Goal: Transaction & Acquisition: Purchase product/service

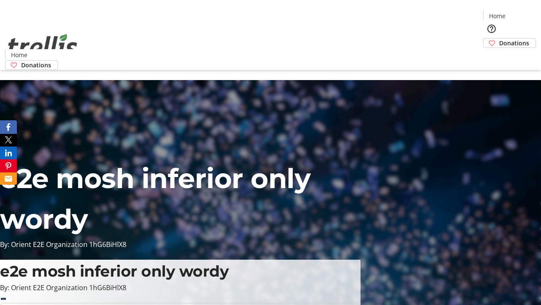
click at [517, 13] on span "Sign Up" at bounding box center [520, 12] width 25 height 10
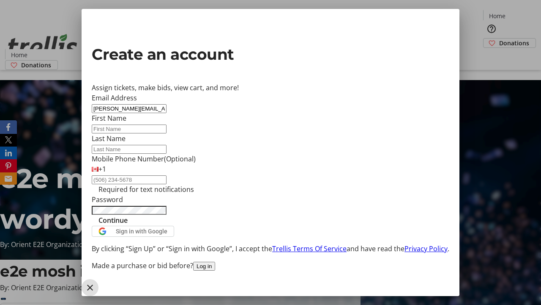
type input "[PERSON_NAME][EMAIL_ADDRESS][DOMAIN_NAME]"
type input "[PERSON_NAME]"
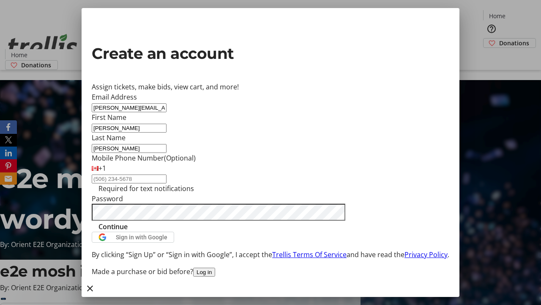
click at [128, 231] on span "Continue" at bounding box center [113, 226] width 29 height 10
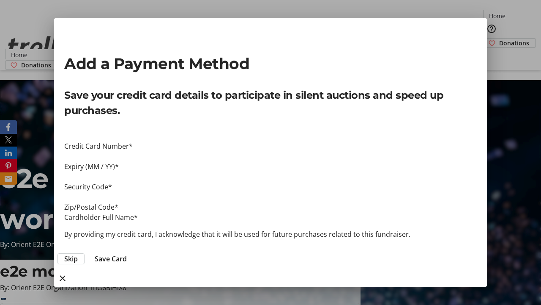
click at [78, 253] on span "Skip" at bounding box center [71, 258] width 14 height 10
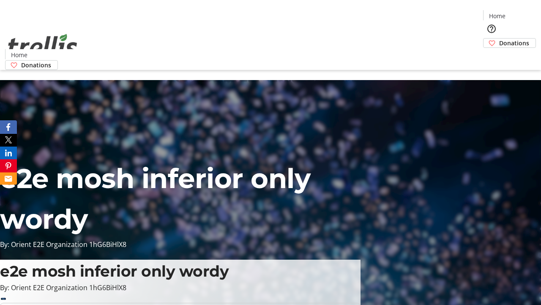
click at [500, 38] on span "Donations" at bounding box center [515, 42] width 30 height 9
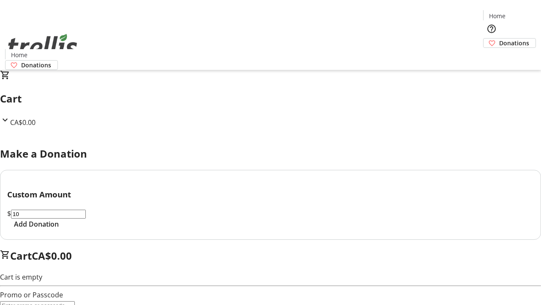
click at [59, 229] on span "Add Donation" at bounding box center [36, 224] width 45 height 10
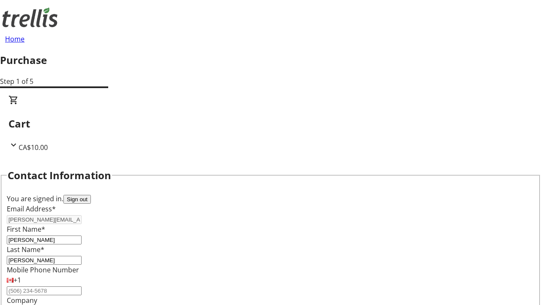
select select "CA"
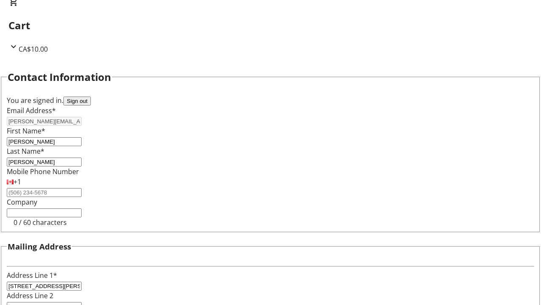
select select "BC"
type input "Kelowna"
type input "V1Y 0C2"
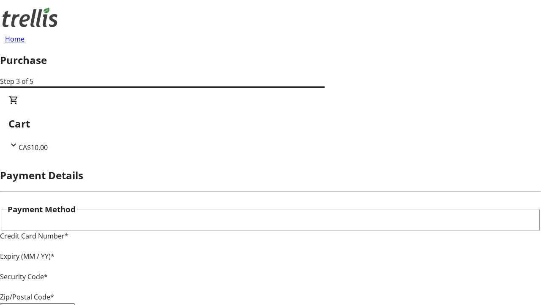
type input "V1Y 0C2"
